Goal: Navigation & Orientation: Find specific page/section

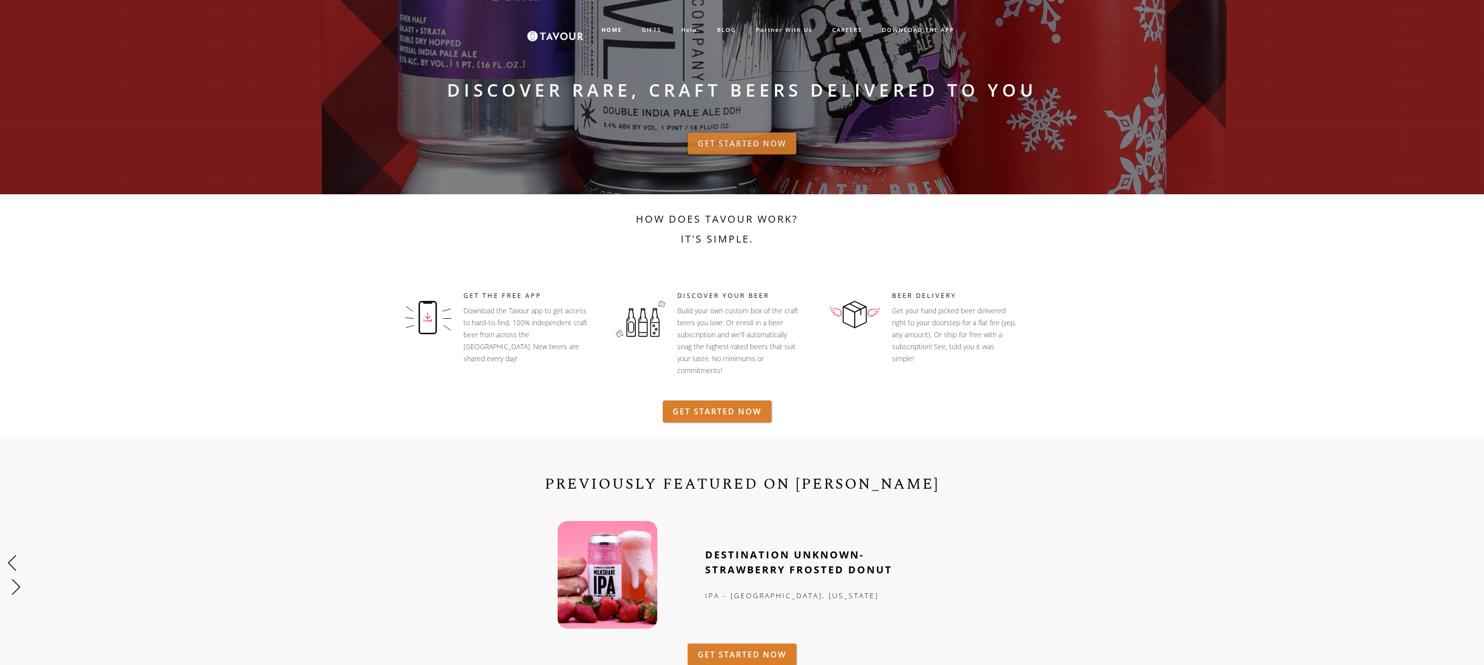
click at [758, 148] on link "GET STARTED NOW" at bounding box center [742, 144] width 109 height 22
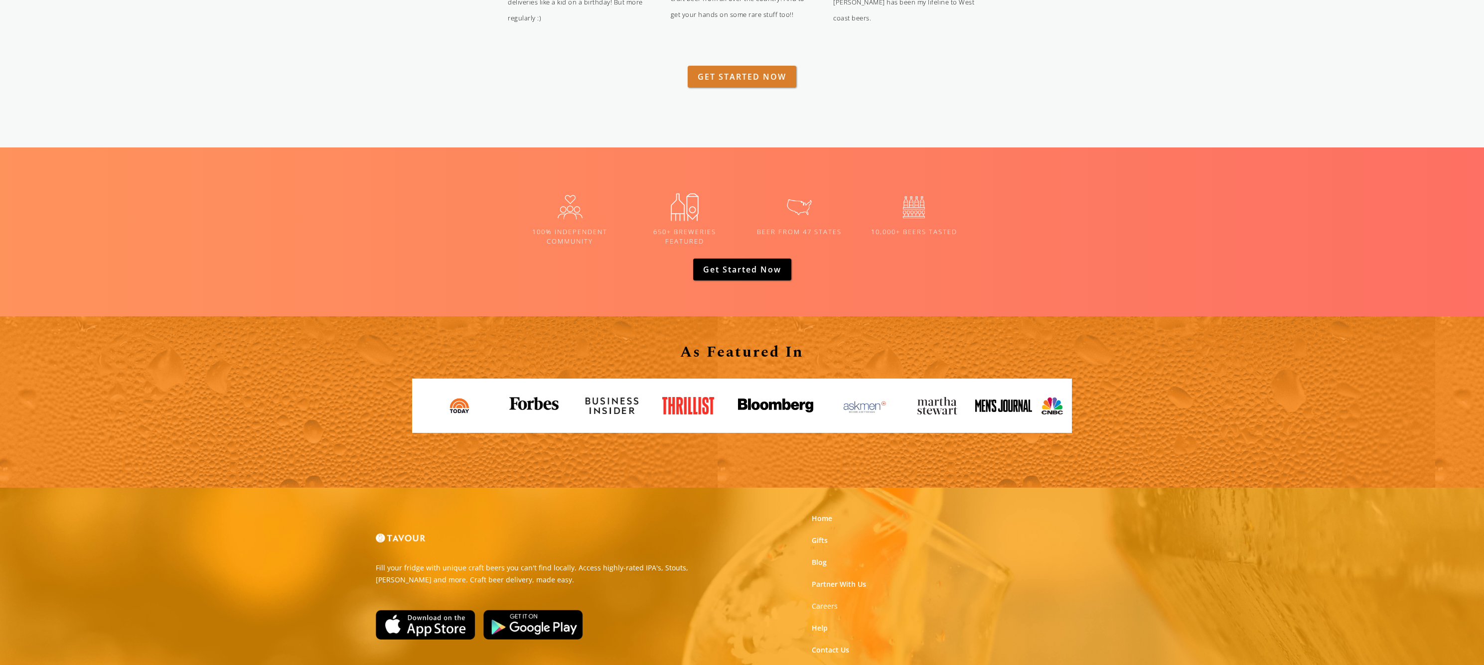
scroll to position [1380, 0]
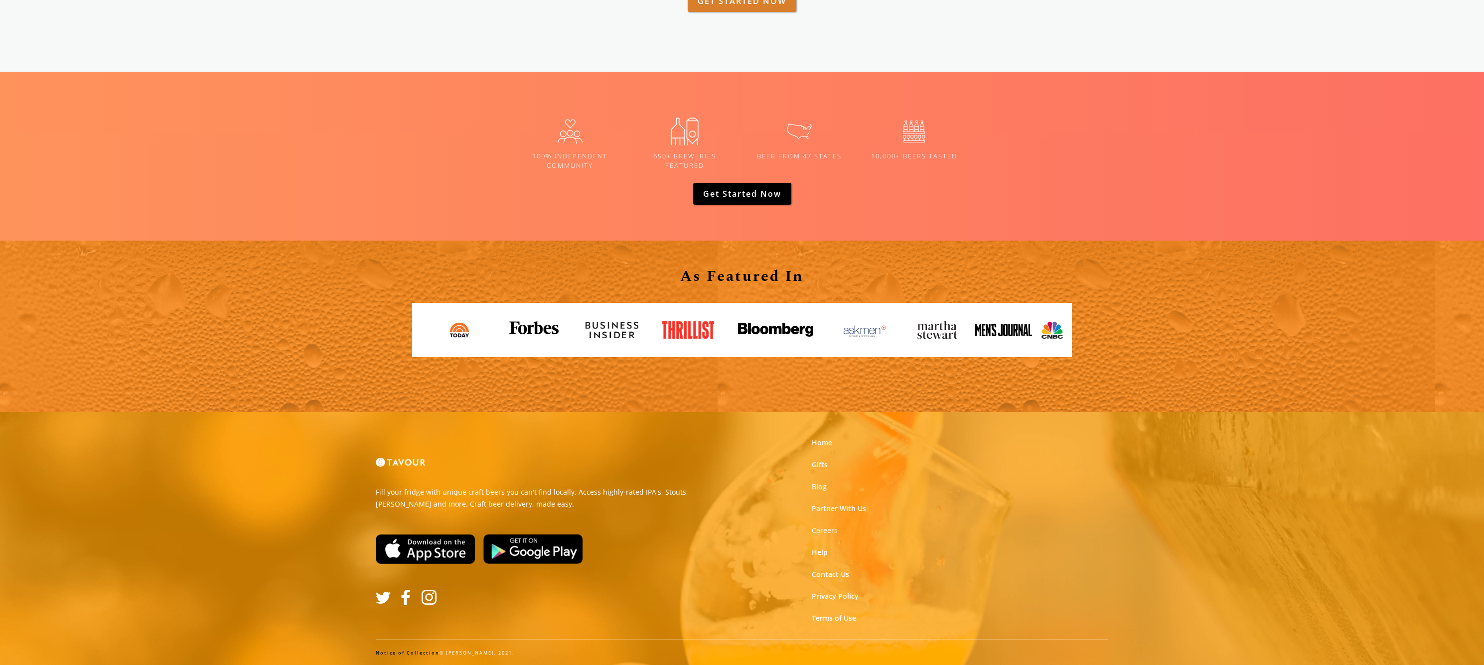
click at [821, 488] on link "Blog" at bounding box center [819, 487] width 15 height 10
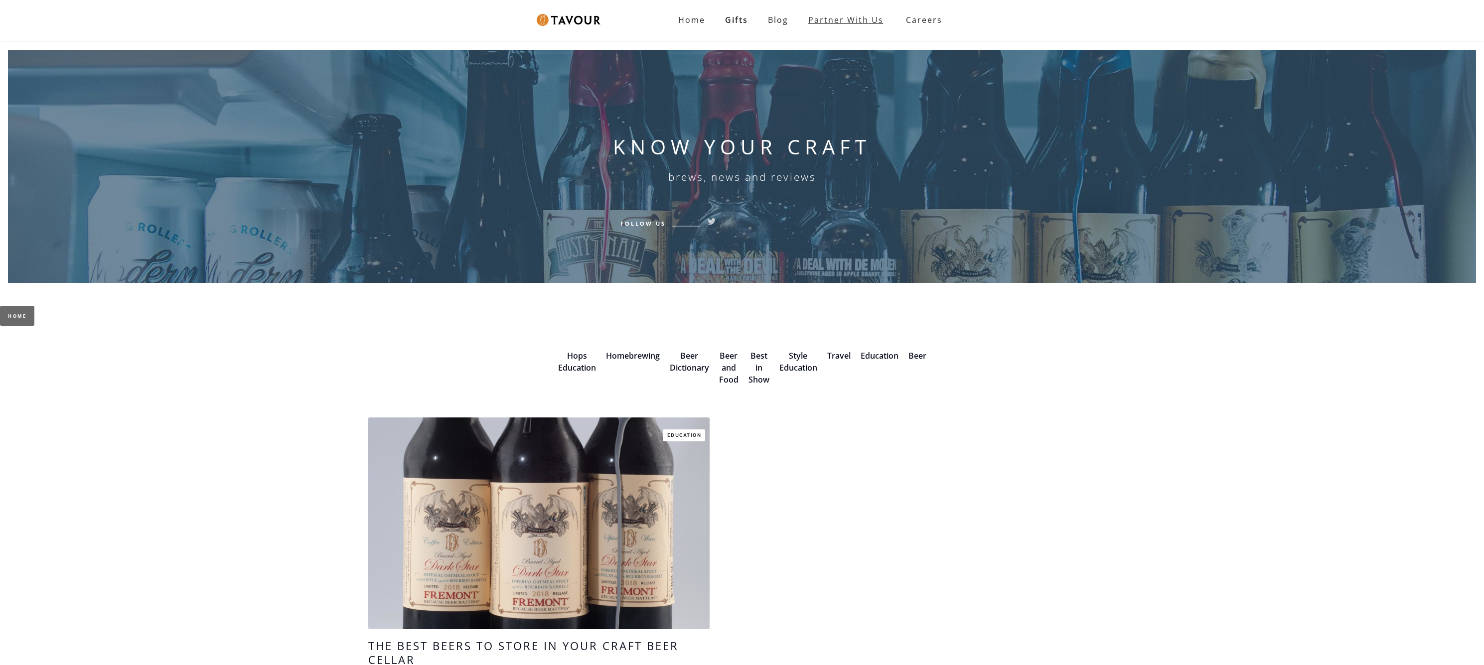
click at [851, 24] on link "Partner with Us" at bounding box center [845, 20] width 95 height 20
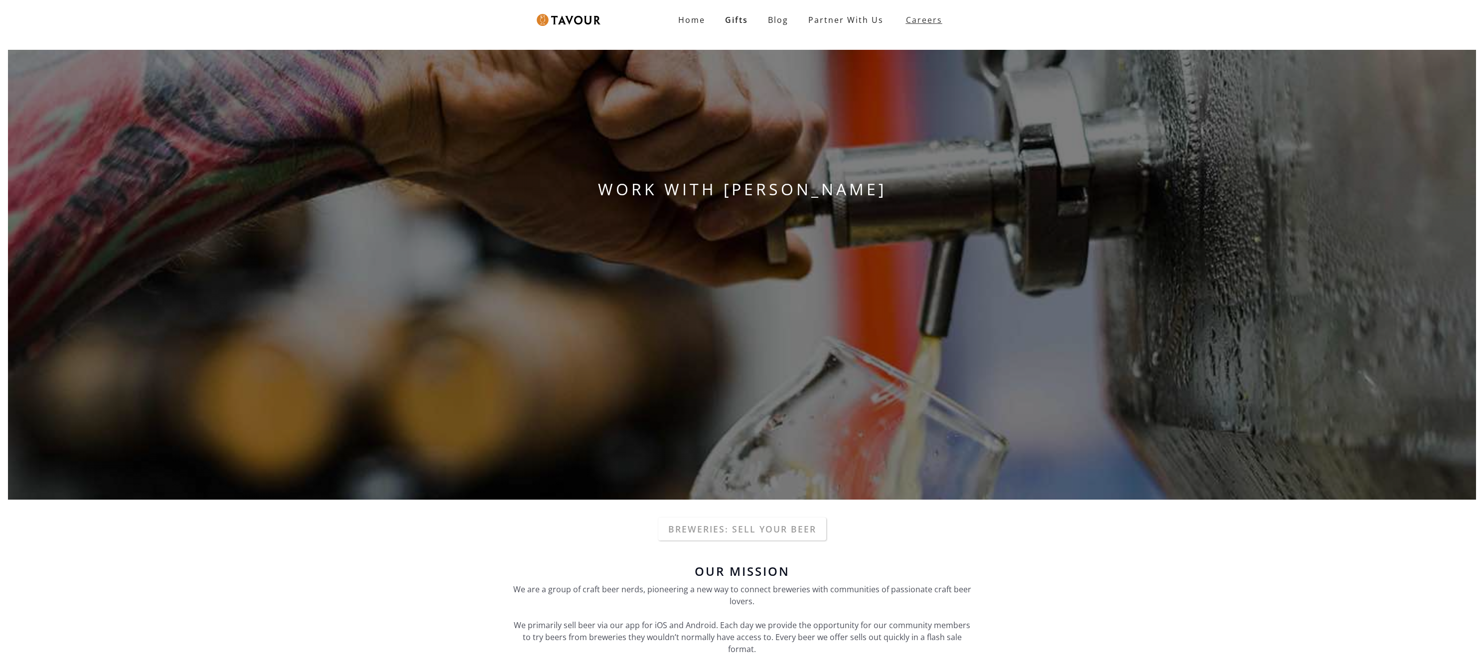
click at [916, 21] on strong "Careers" at bounding box center [924, 20] width 36 height 20
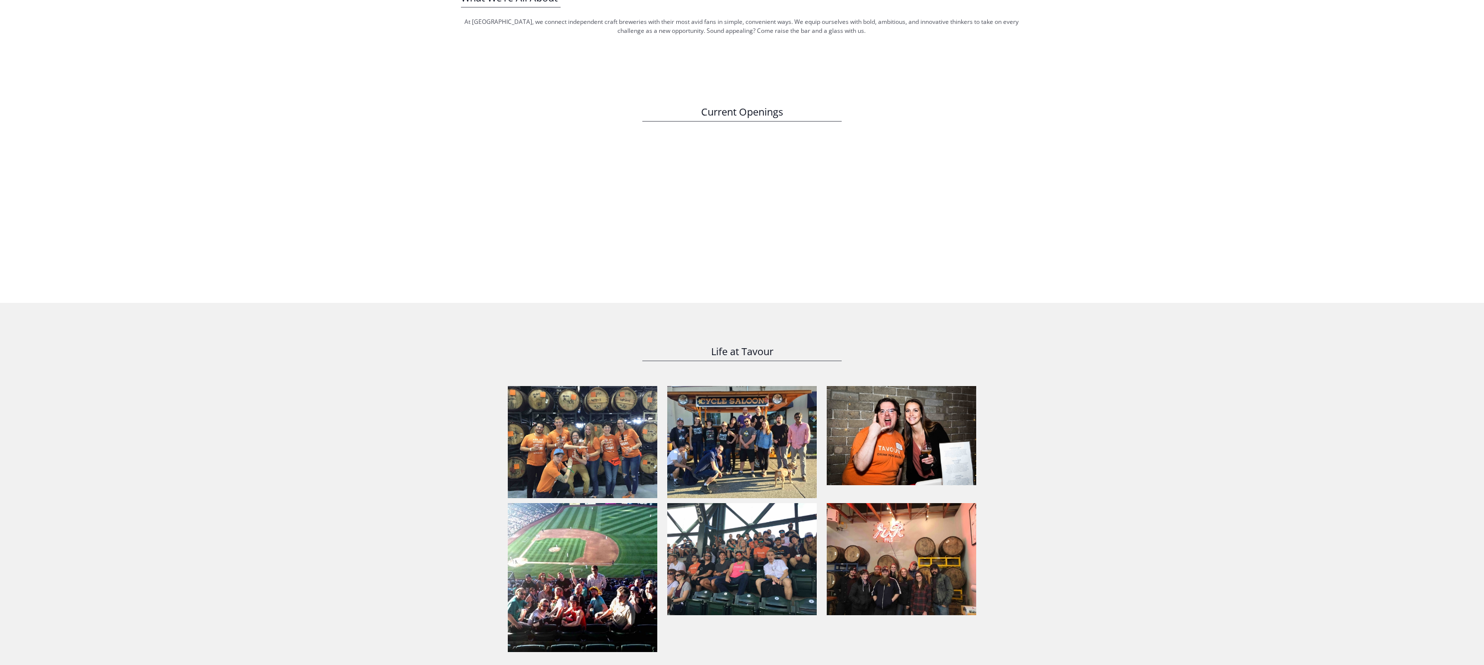
scroll to position [682, 0]
